Goal: Transaction & Acquisition: Subscribe to service/newsletter

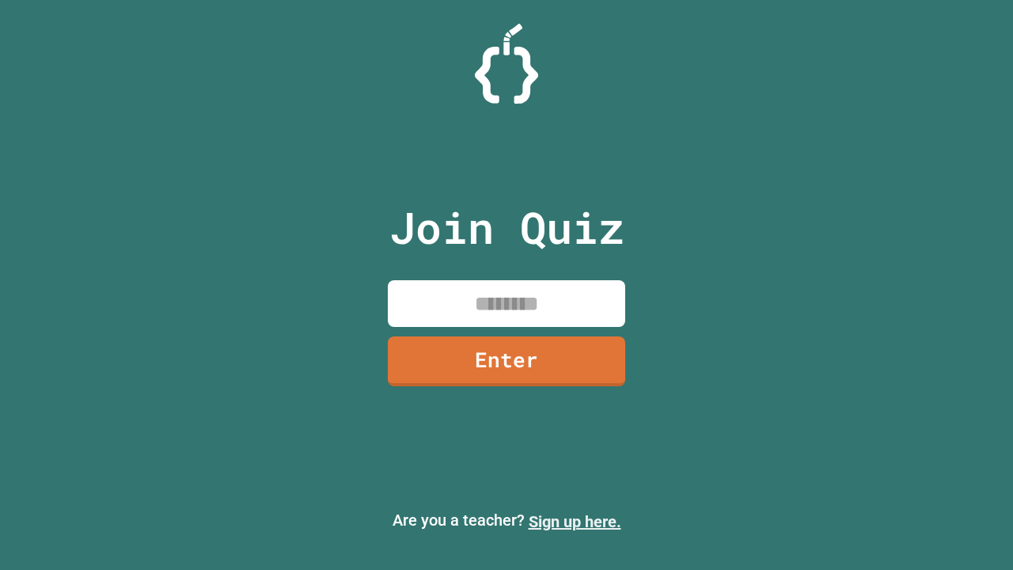
click at [575, 522] on link "Sign up here." at bounding box center [575, 521] width 93 height 19
